Goal: Task Accomplishment & Management: Manage account settings

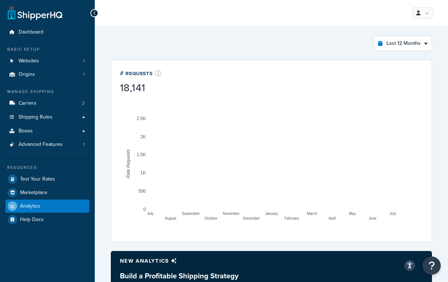
select select "last_year"
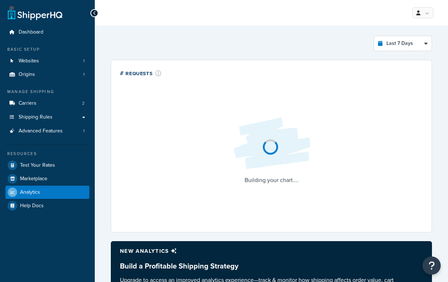
select select "last_7_days"
click at [59, 63] on link "Websites 1" at bounding box center [47, 60] width 84 height 13
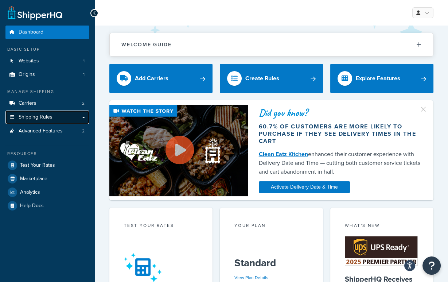
click at [39, 116] on span "Shipping Rules" at bounding box center [36, 117] width 34 height 6
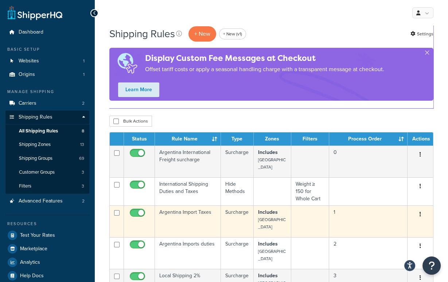
click at [178, 205] on td "Argentina Import Taxes" at bounding box center [188, 221] width 66 height 32
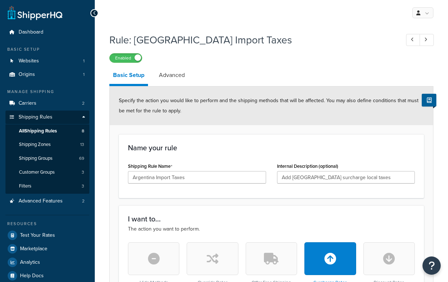
select select "PERCENTAGE"
select select "ORDER"
click at [170, 77] on link "Advanced" at bounding box center [171, 74] width 33 height 17
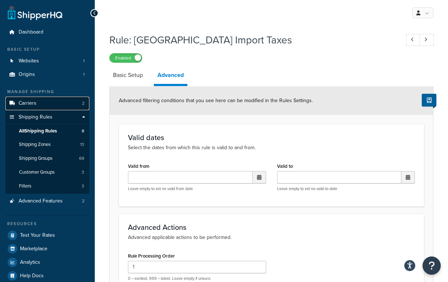
click at [46, 101] on link "Carriers 2" at bounding box center [47, 103] width 84 height 13
